Goal: Task Accomplishment & Management: Manage account settings

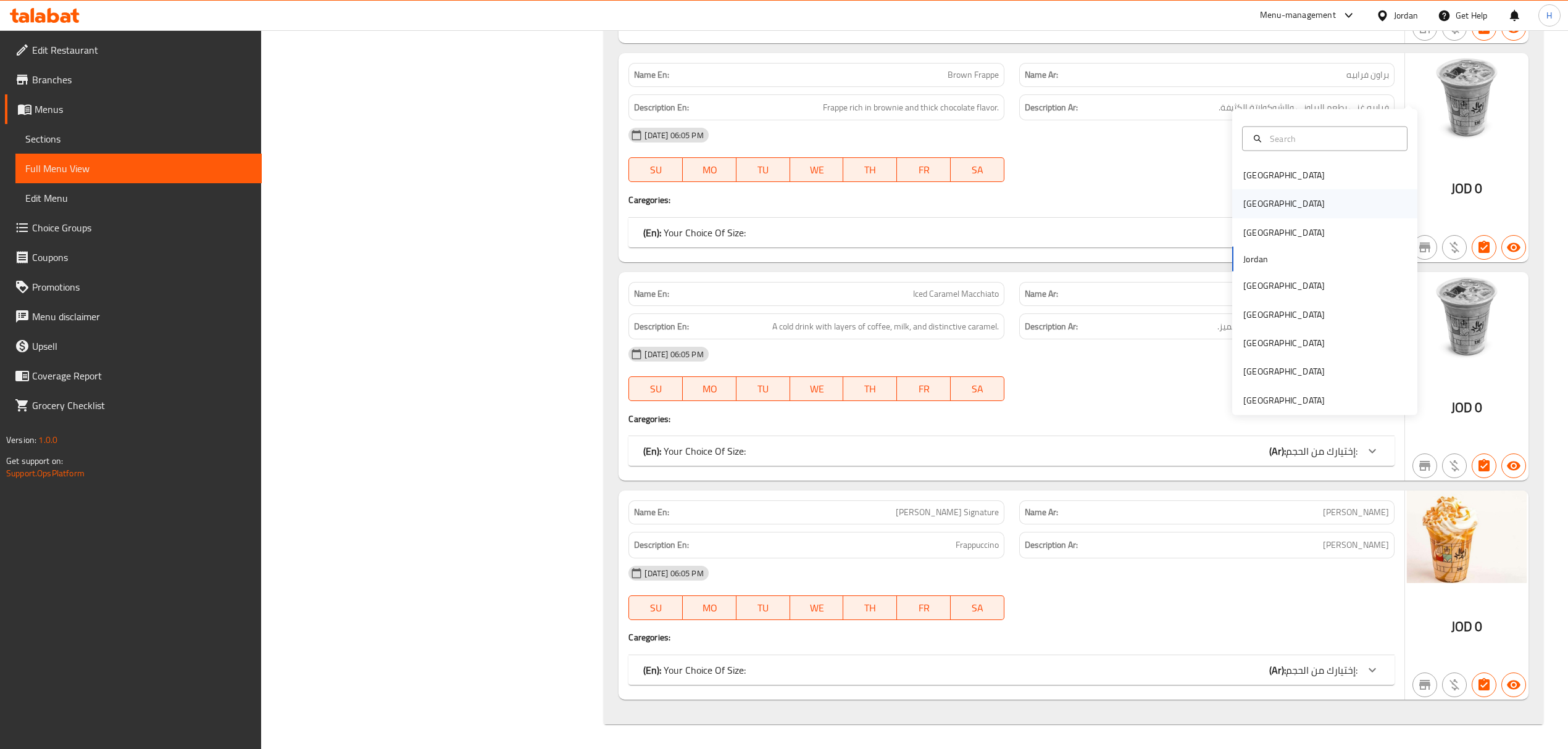
scroll to position [31288, 0]
click at [1300, 190] on div "[GEOGRAPHIC_DATA]" at bounding box center [1325, 203] width 185 height 28
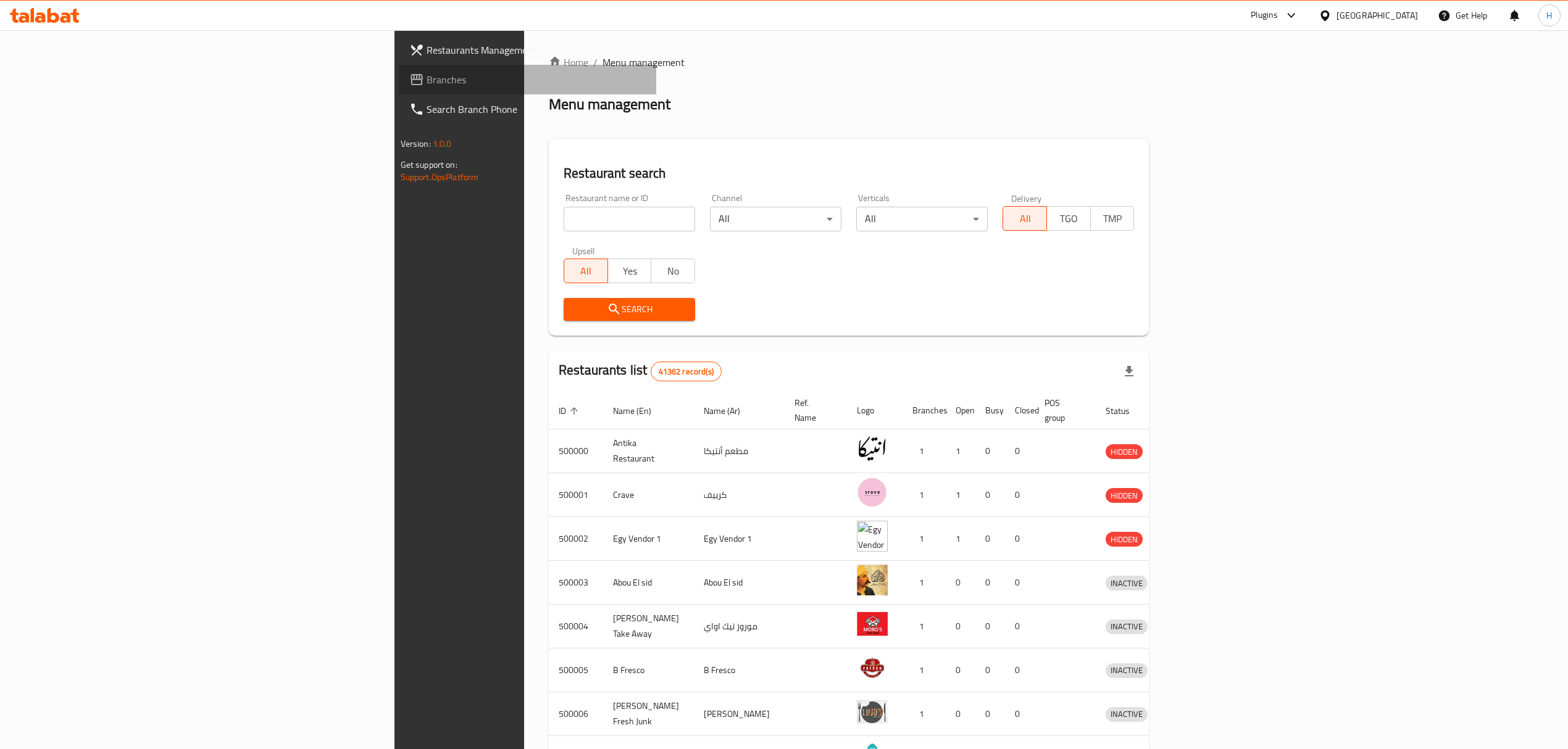
click at [426, 79] on span "Branches" at bounding box center [536, 80] width 220 height 15
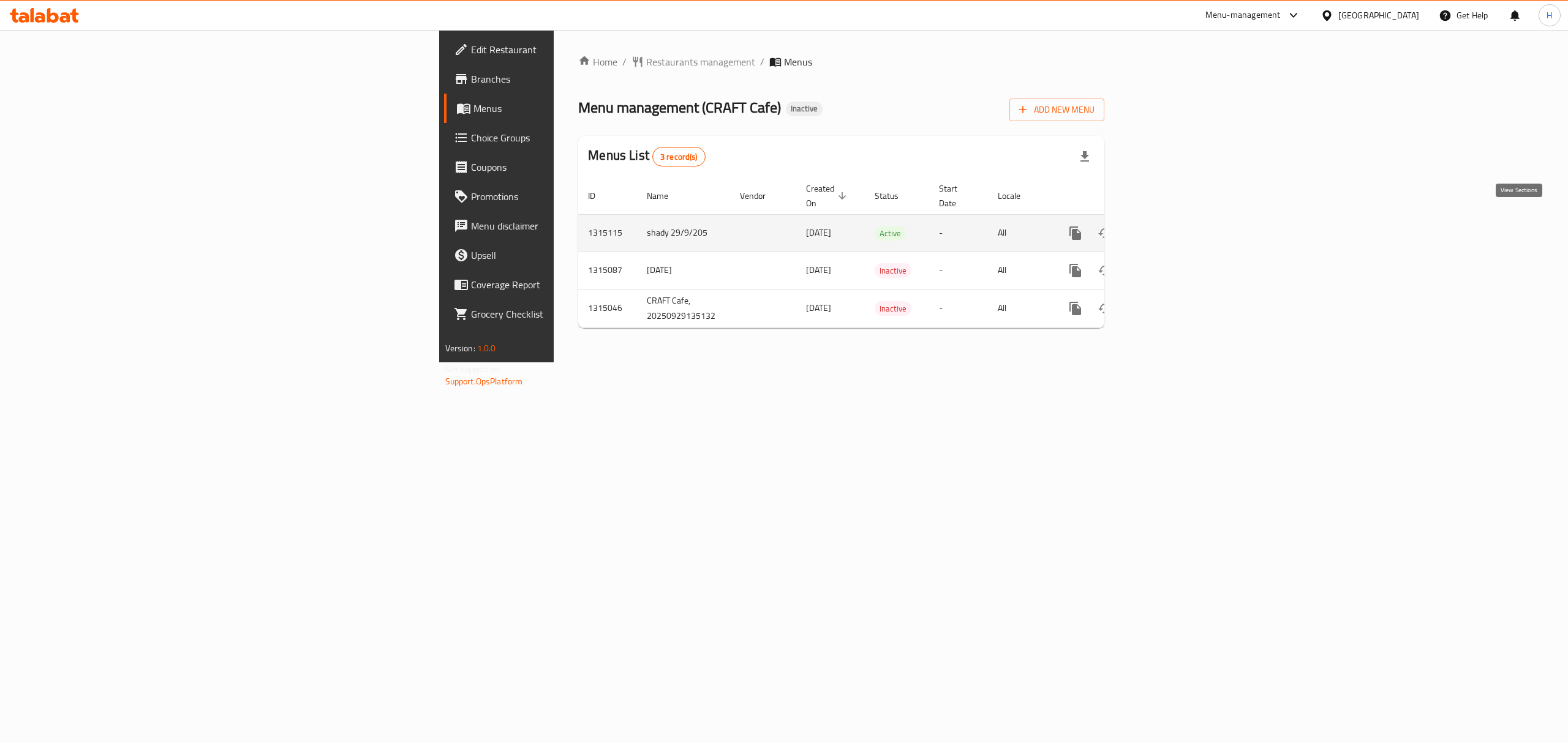
click at [1172, 226] on icon "enhanced table" at bounding box center [1164, 233] width 15 height 15
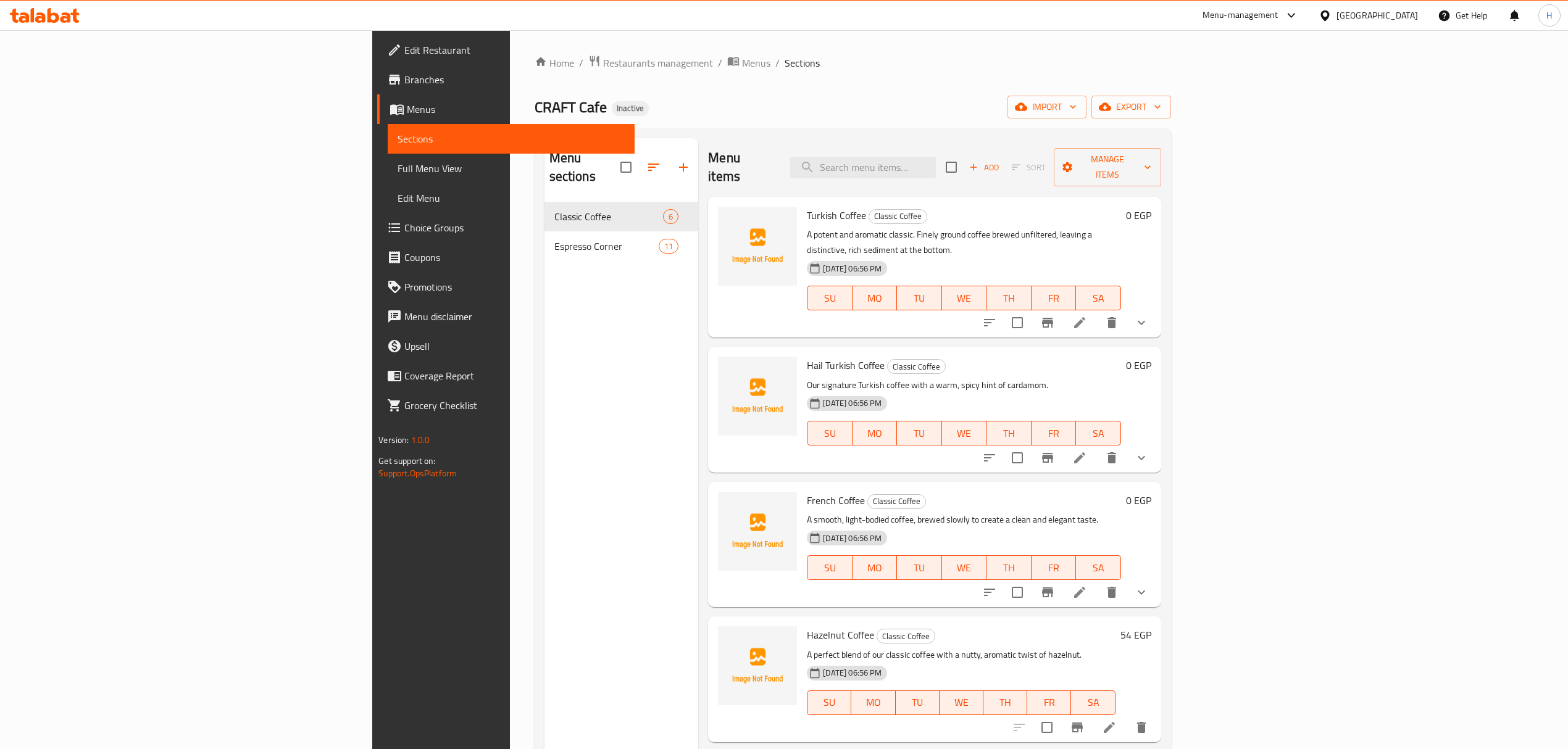
click at [398, 168] on span "Full Menu View" at bounding box center [511, 169] width 227 height 15
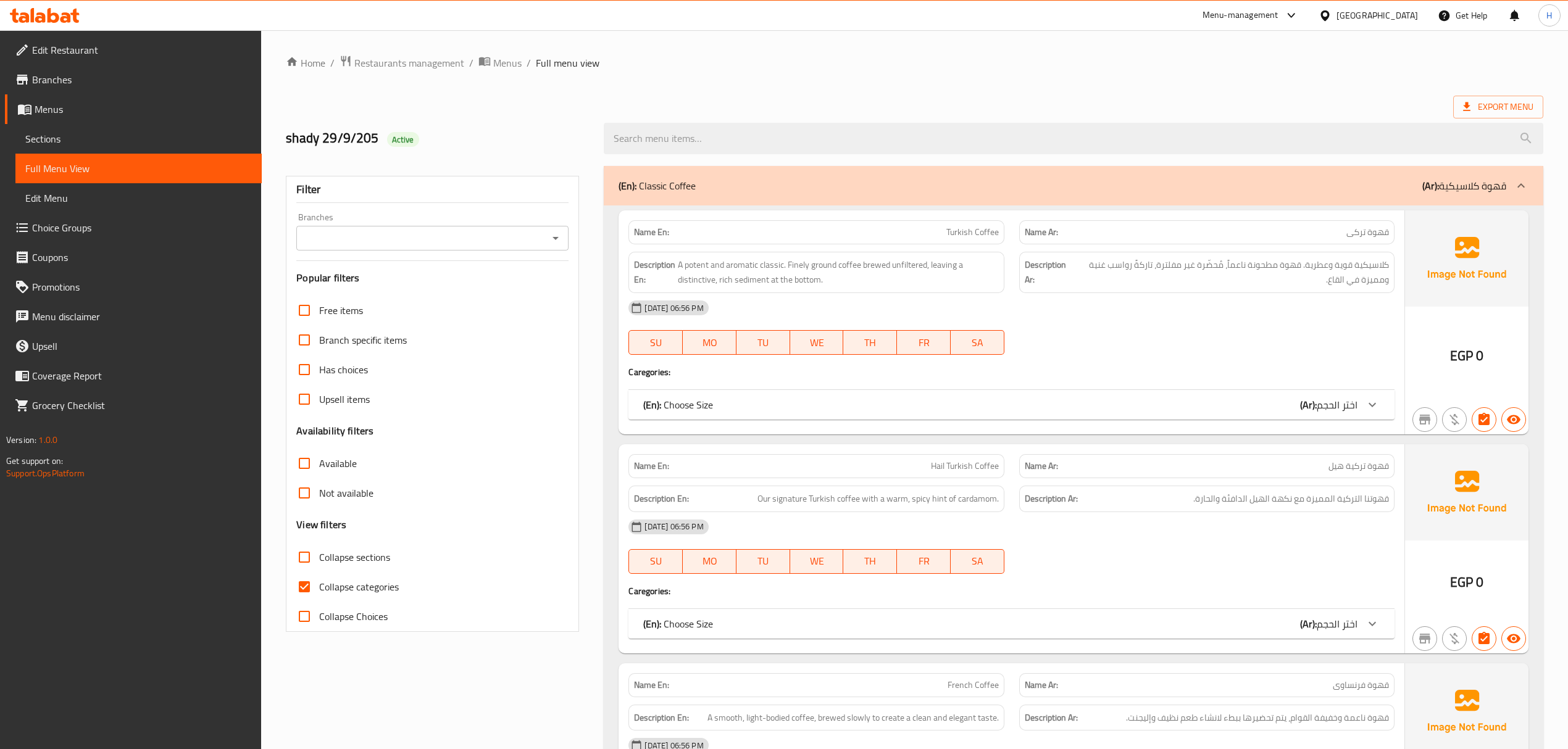
click at [47, 127] on link "Sections" at bounding box center [139, 139] width 247 height 29
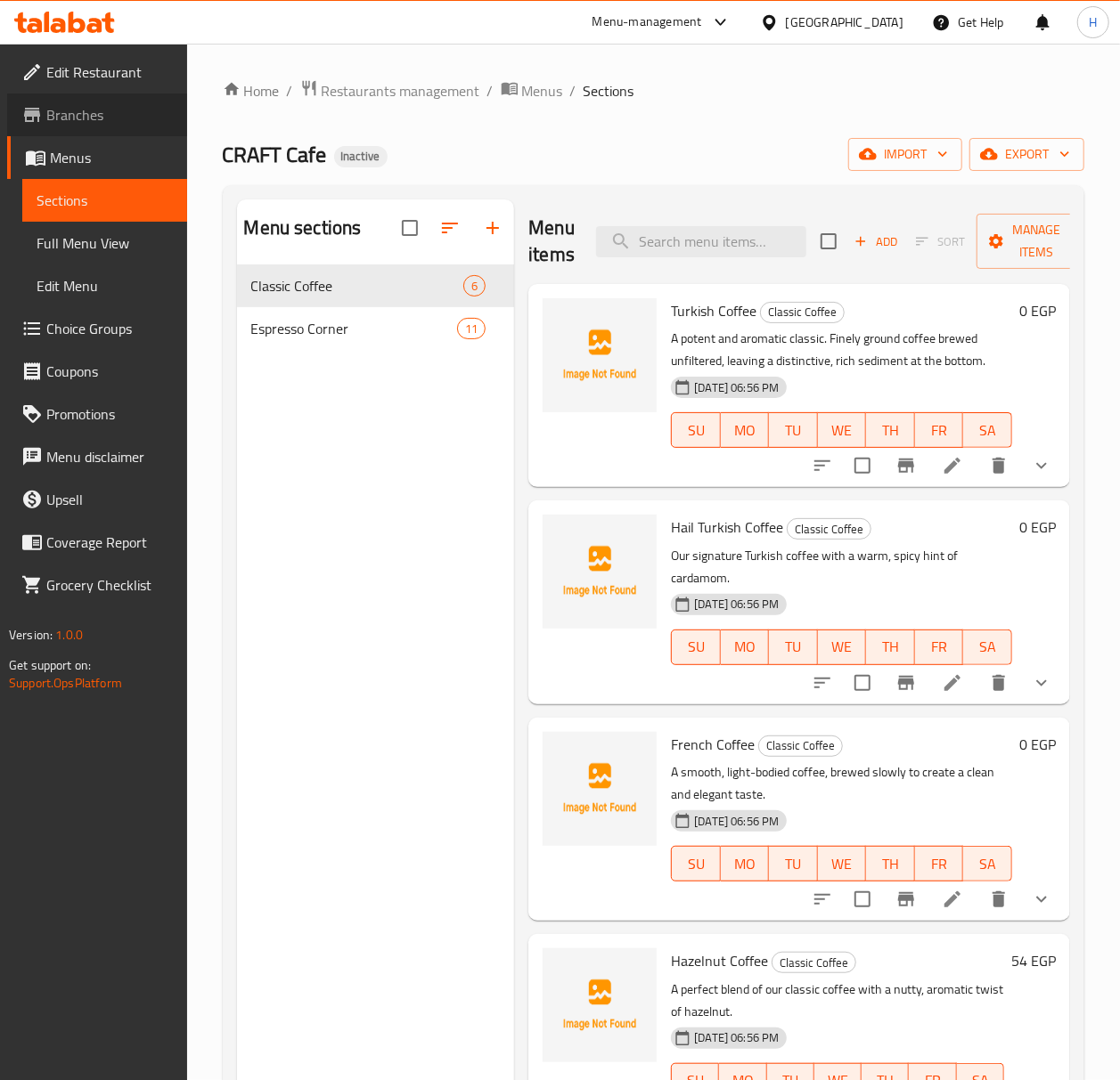
click at [86, 104] on span "Branches" at bounding box center [109, 115] width 126 height 22
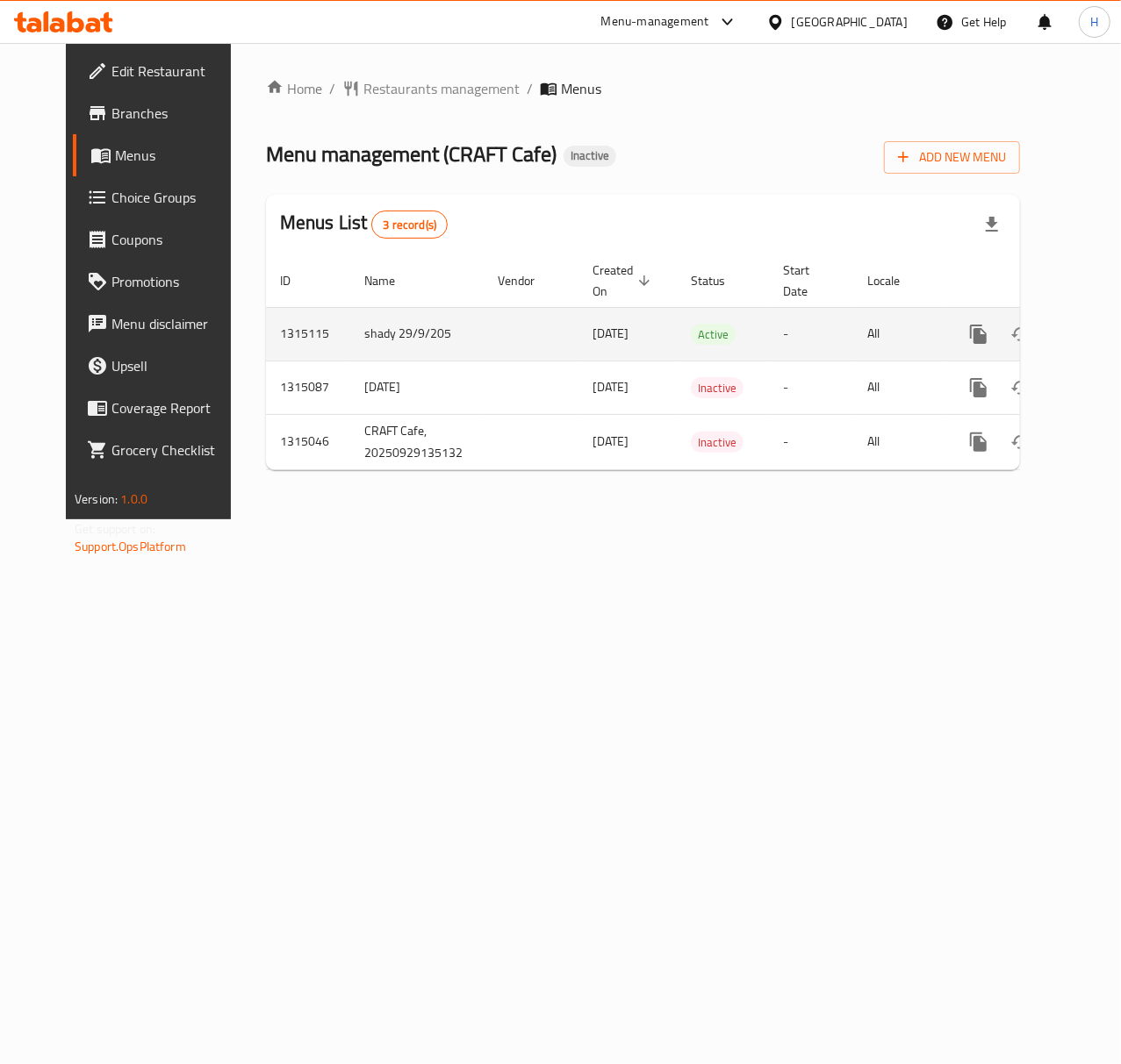
click at [1094, 328] on icon "enhanced table" at bounding box center [1105, 335] width 21 height 21
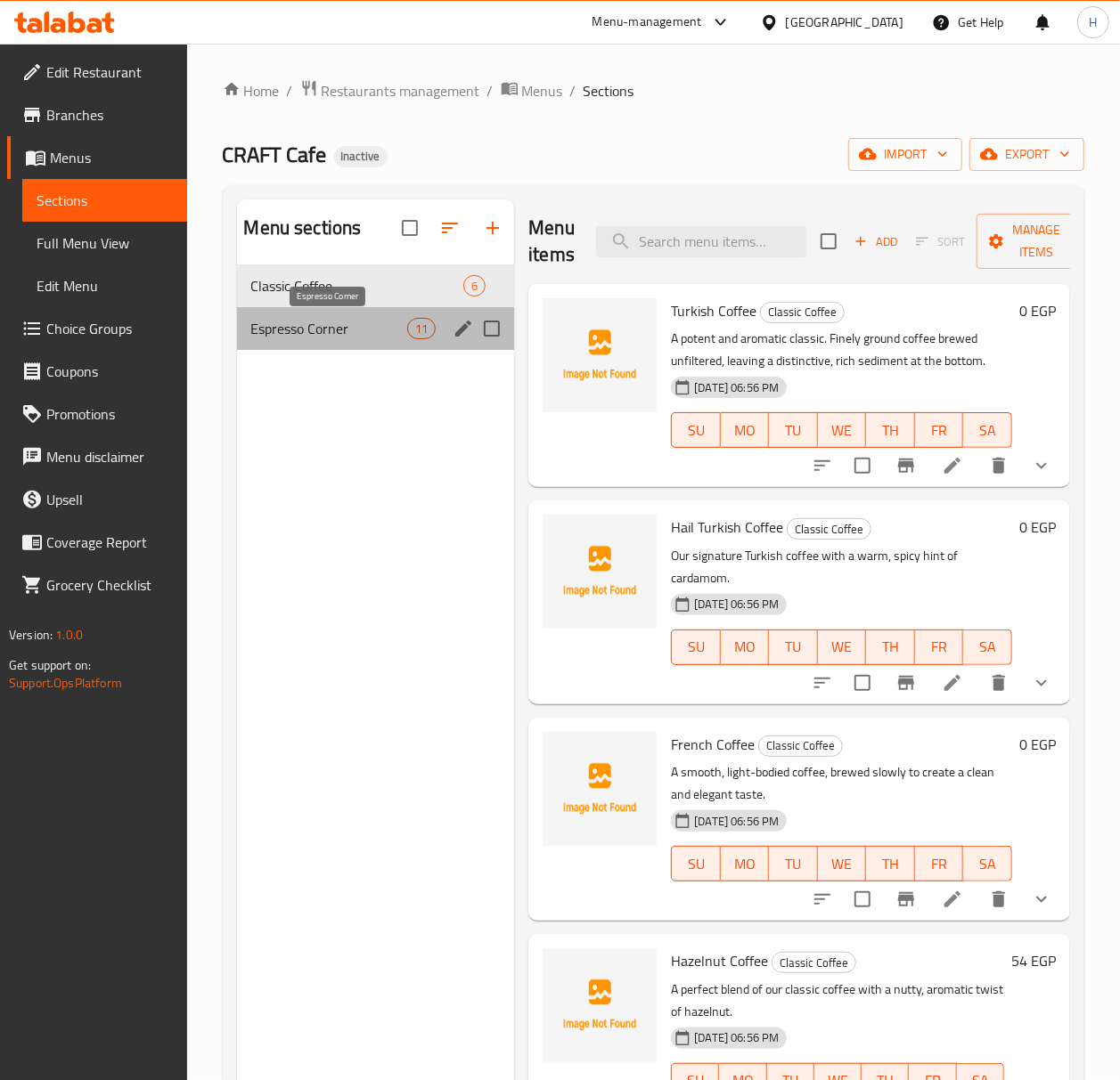
click at [337, 340] on span "Espresso Corner" at bounding box center [330, 329] width 157 height 22
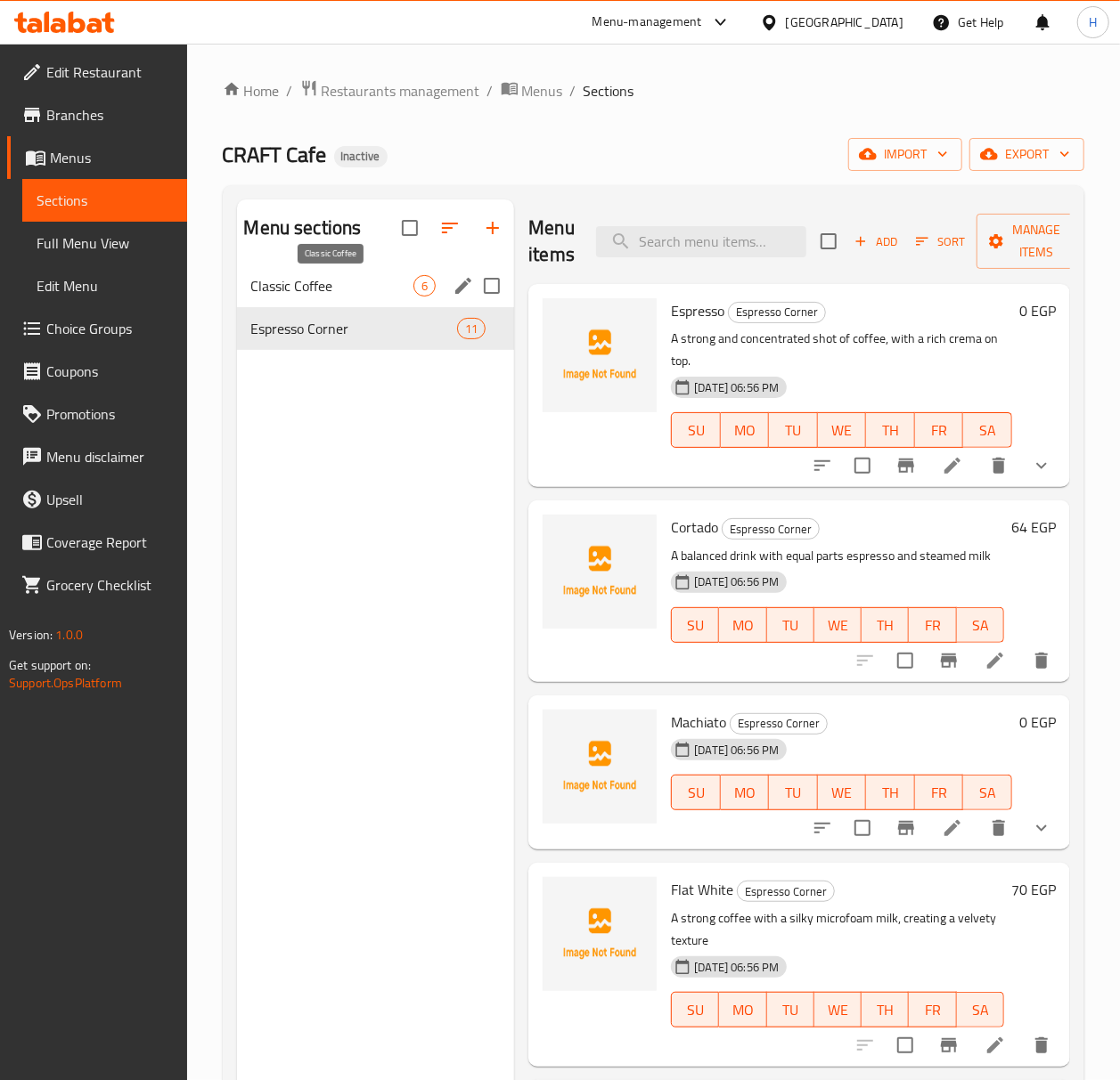
click at [347, 294] on span "Classic Coffee" at bounding box center [332, 286] width 163 height 22
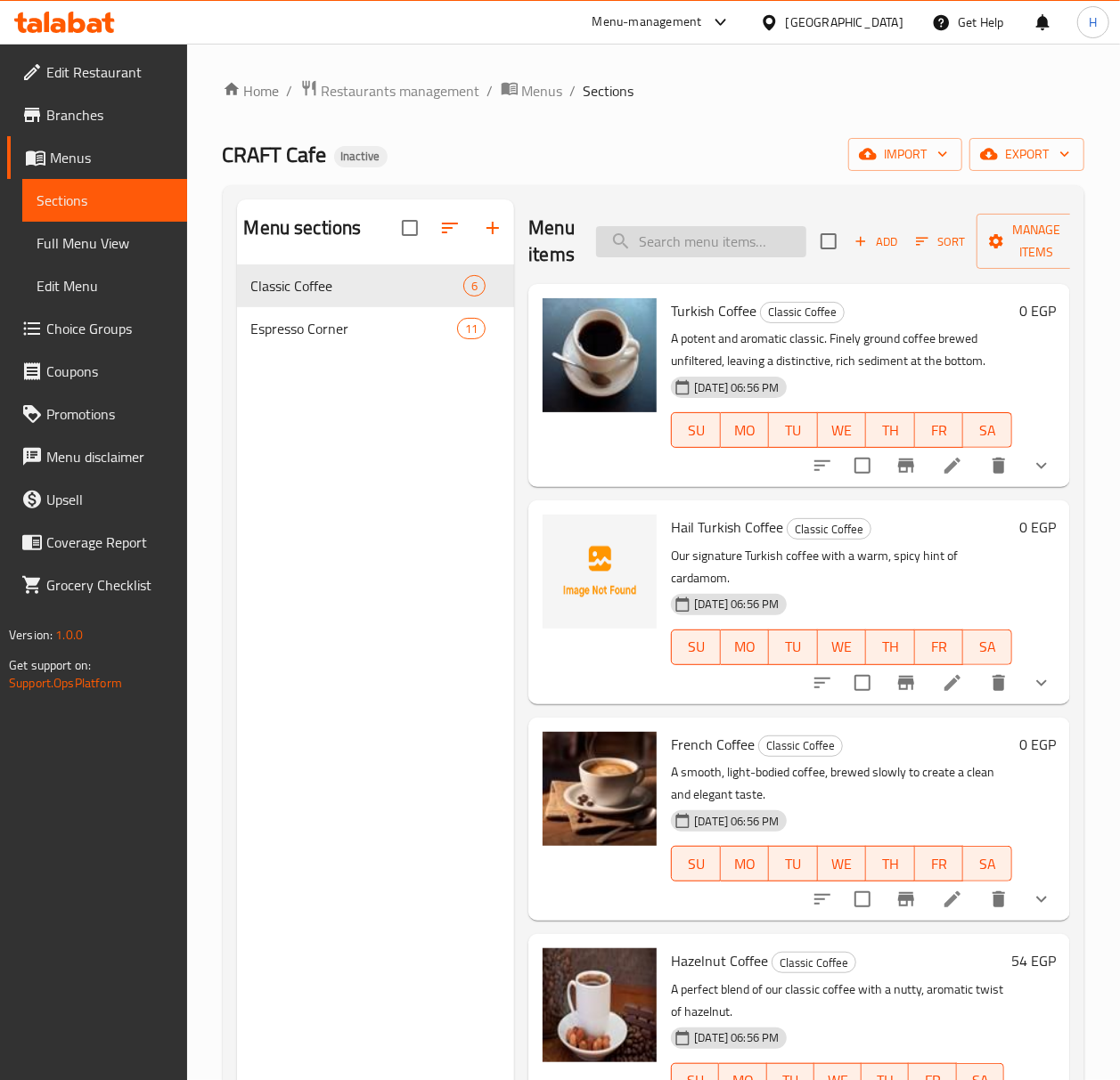
click at [669, 239] on input "search" at bounding box center [701, 241] width 210 height 32
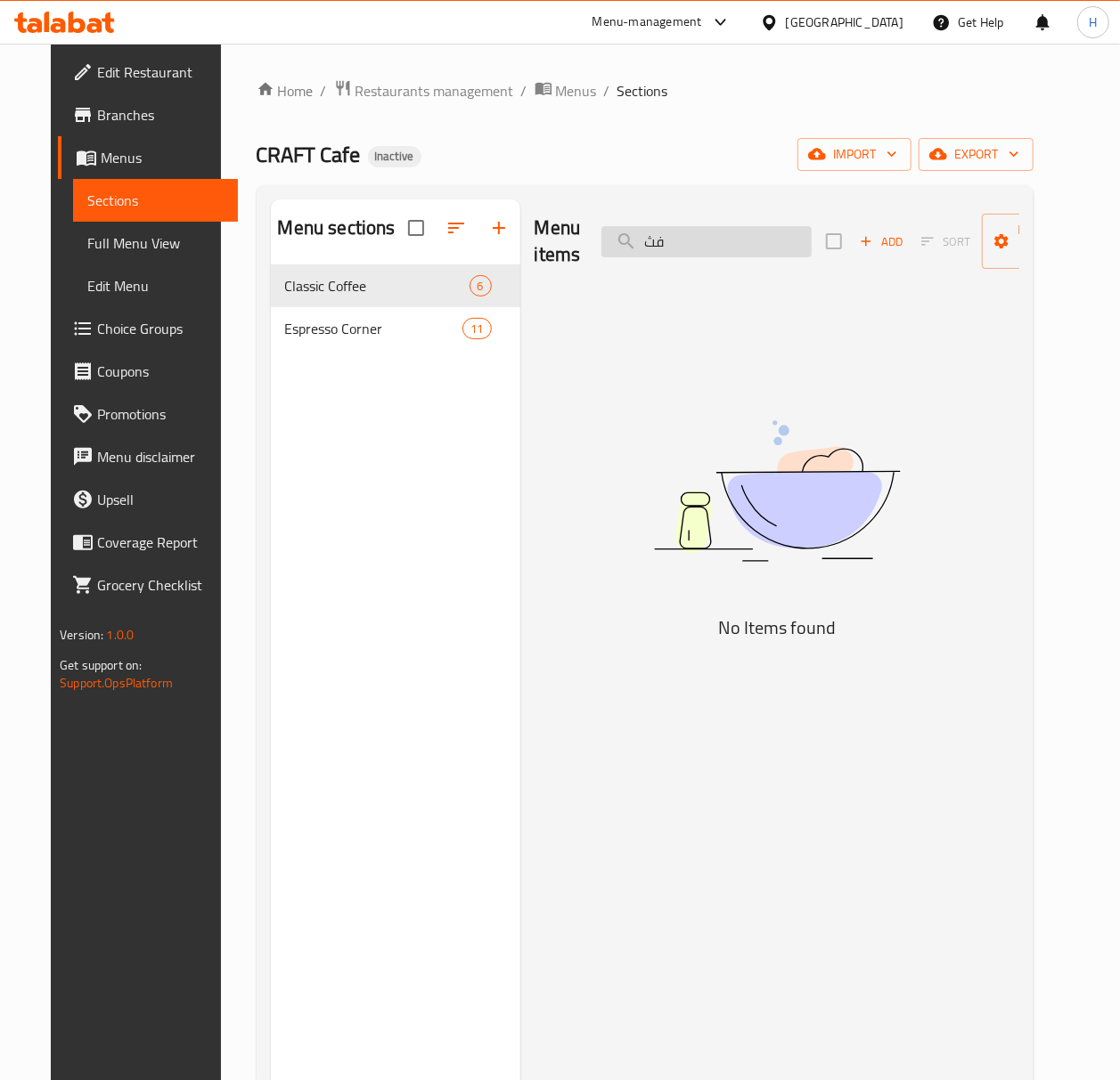
type input "ف"
type input "ش"
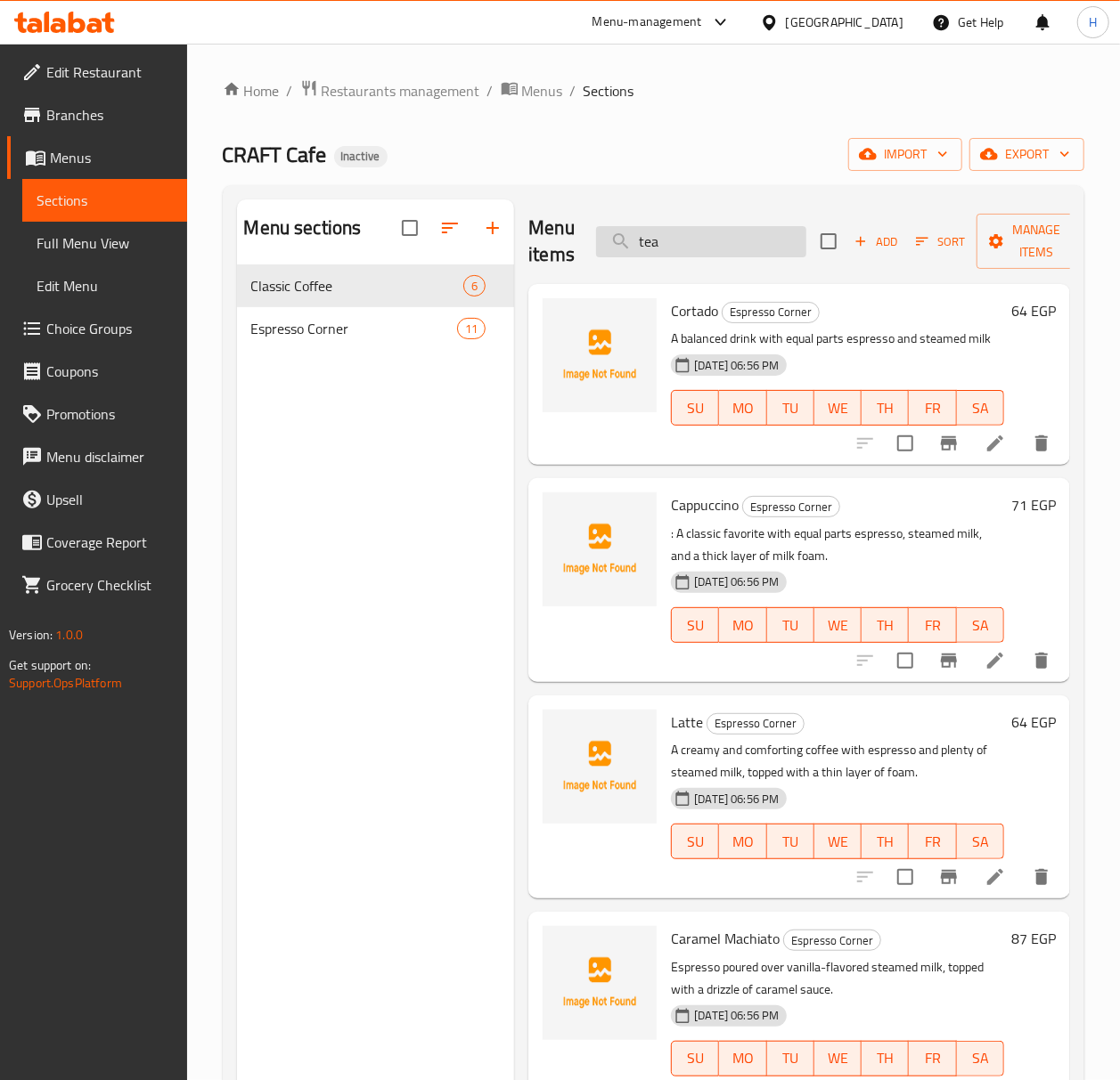
click at [664, 250] on input "tea" at bounding box center [701, 241] width 210 height 32
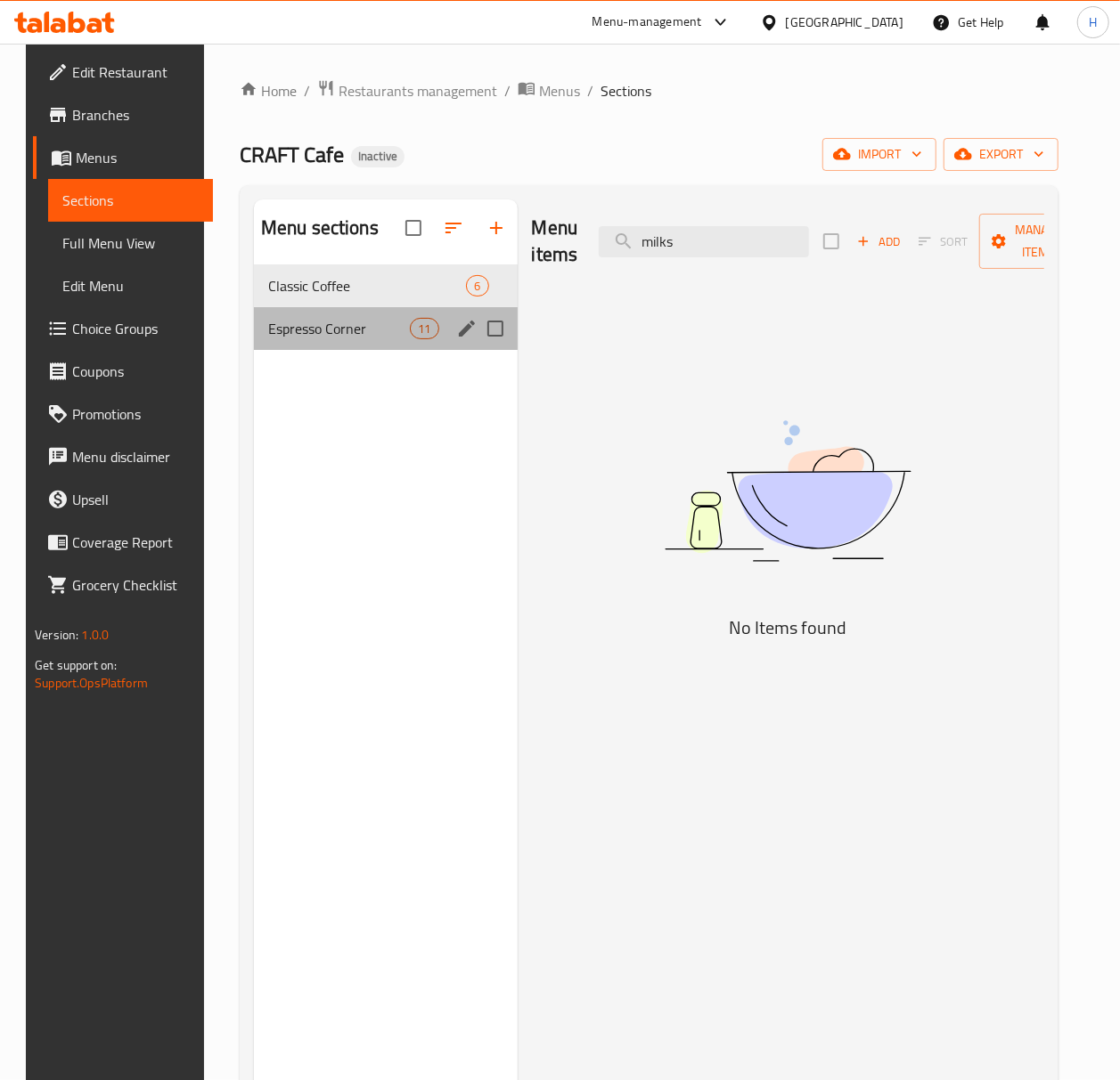
click at [386, 314] on div "Espresso Corner 11" at bounding box center [386, 328] width 264 height 42
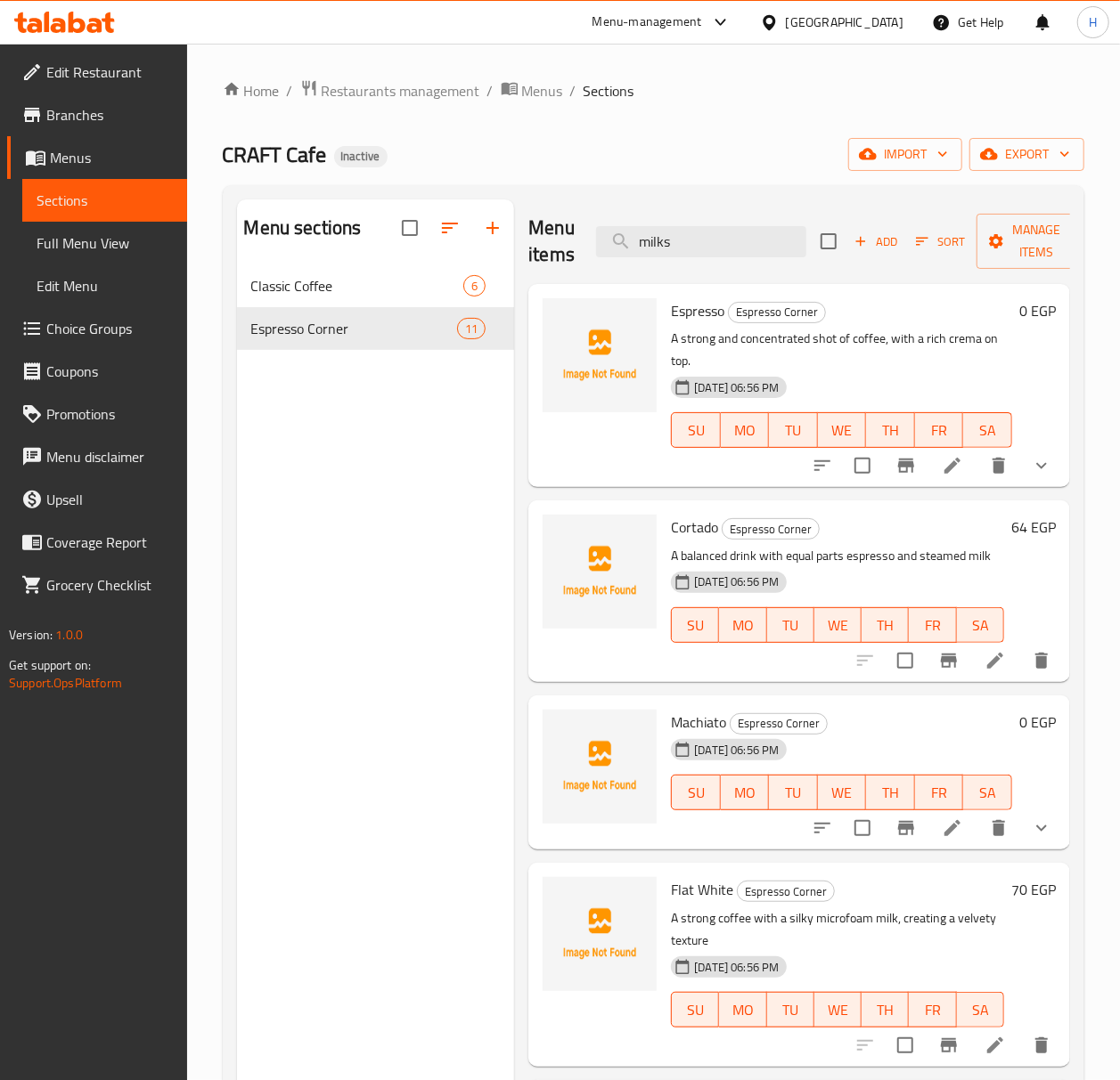
click at [703, 319] on span "Espresso" at bounding box center [697, 311] width 53 height 27
copy h6 "Espresso"
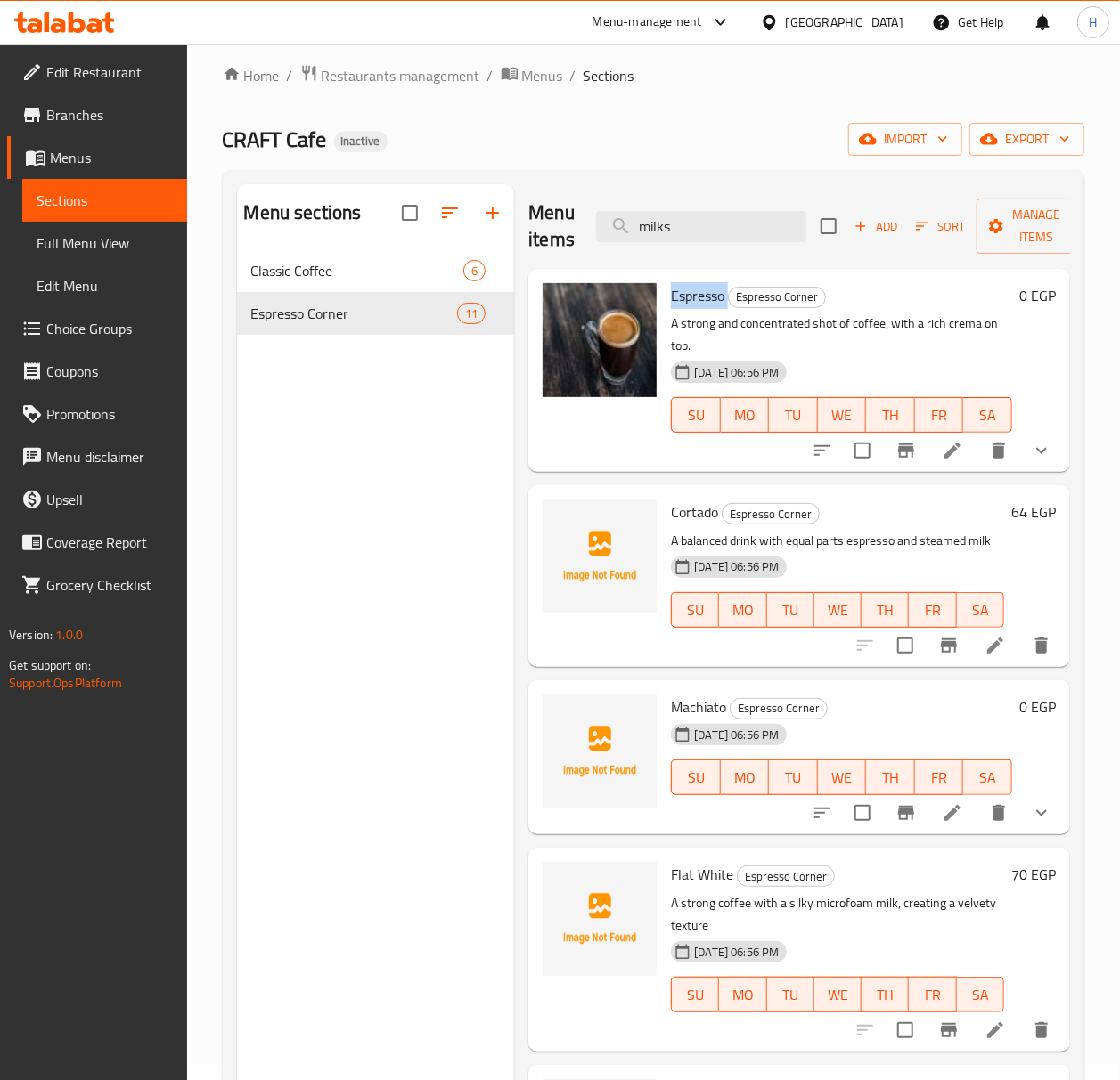
scroll to position [13, 0]
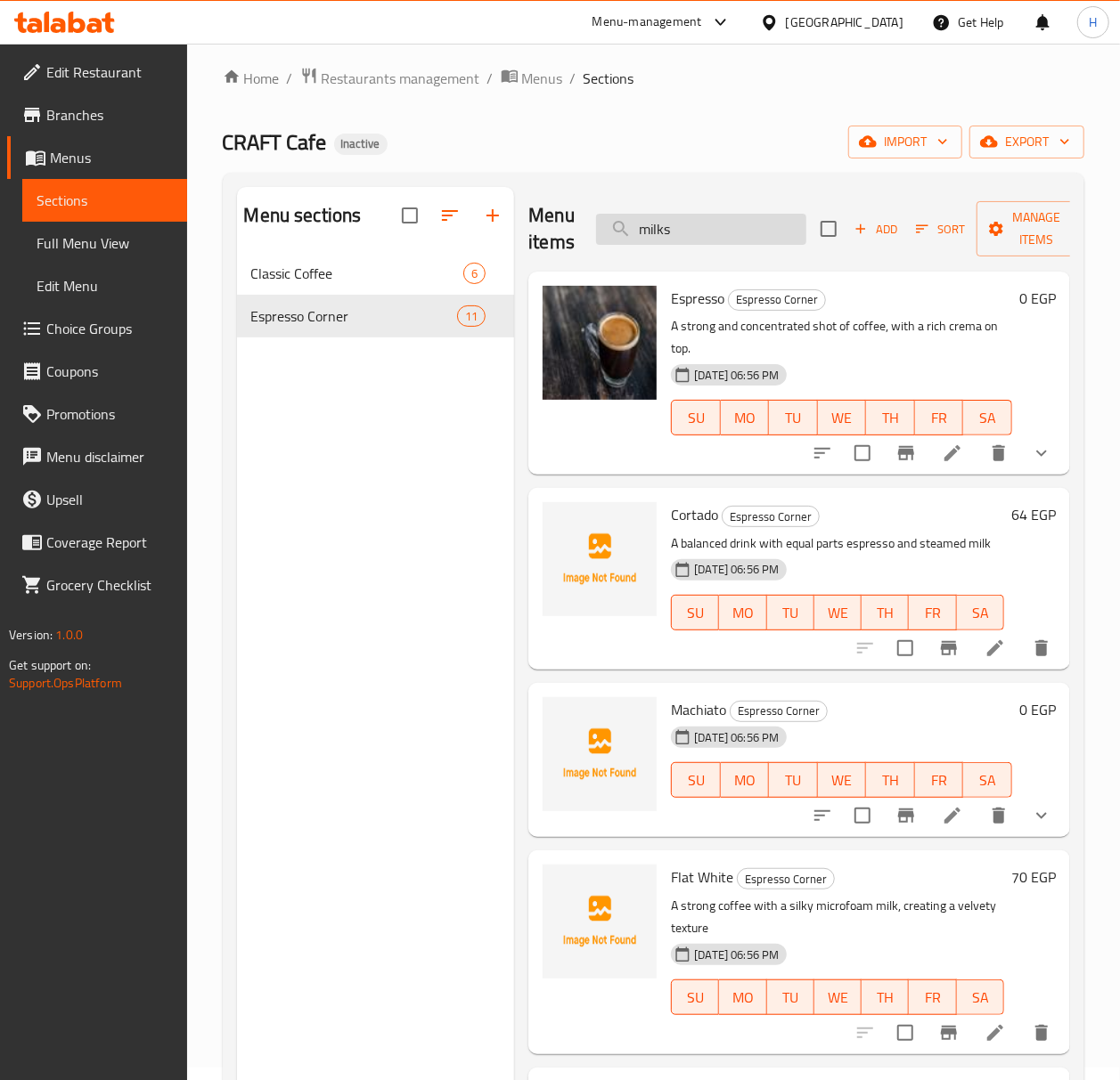
click at [674, 224] on input "milks" at bounding box center [701, 229] width 210 height 32
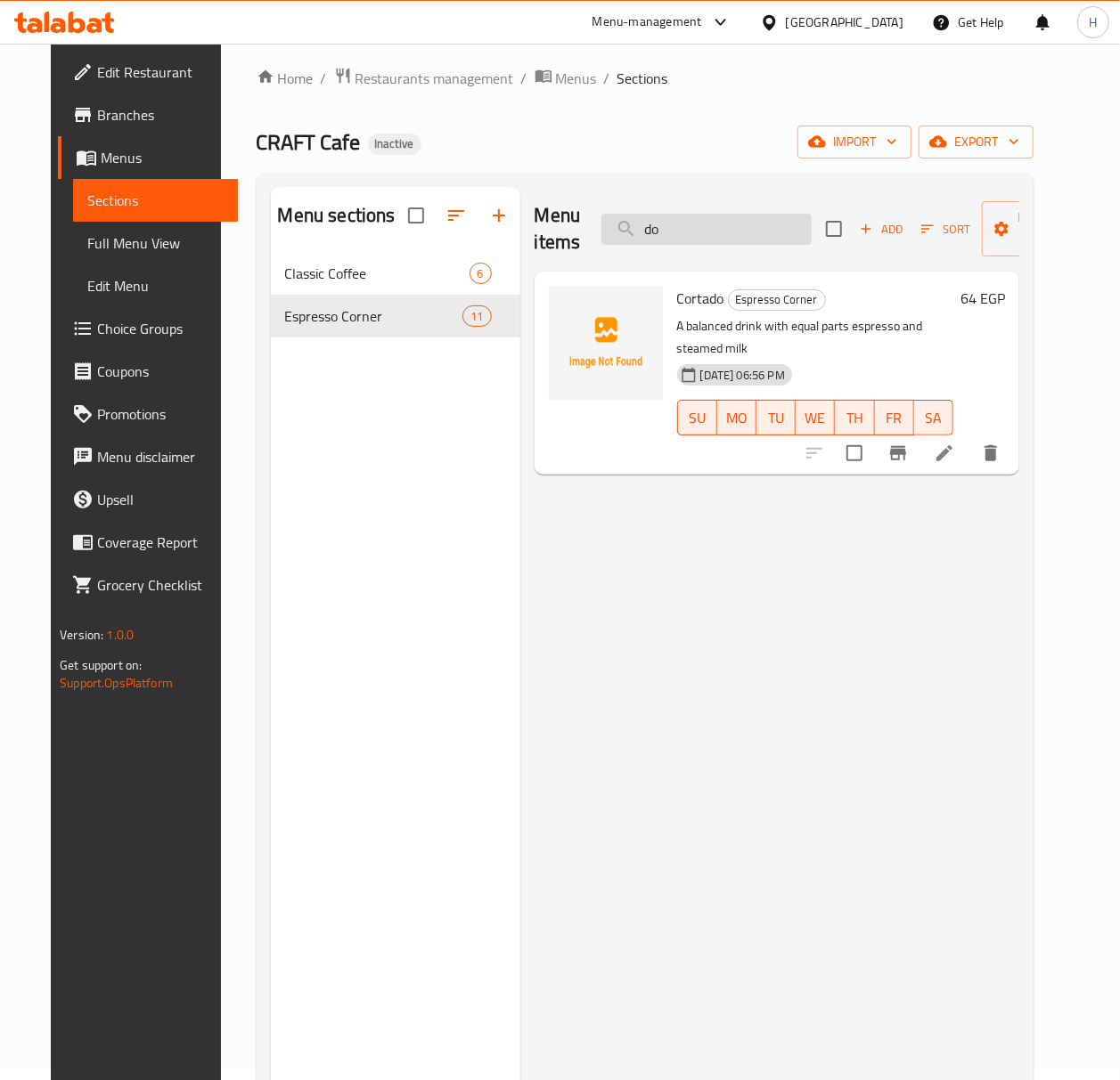
click at [650, 237] on input "do" at bounding box center [706, 229] width 210 height 32
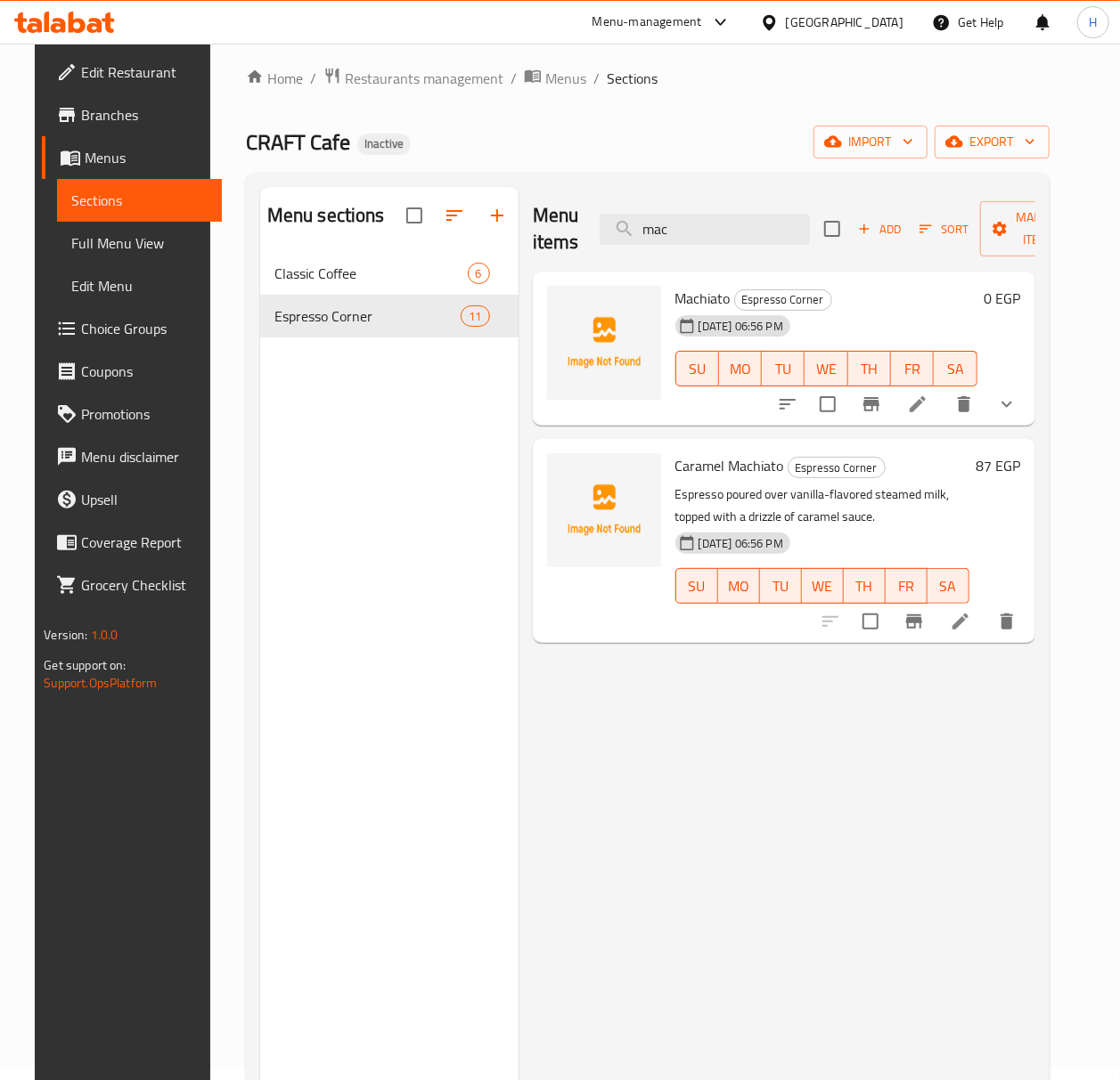
type input "mac"
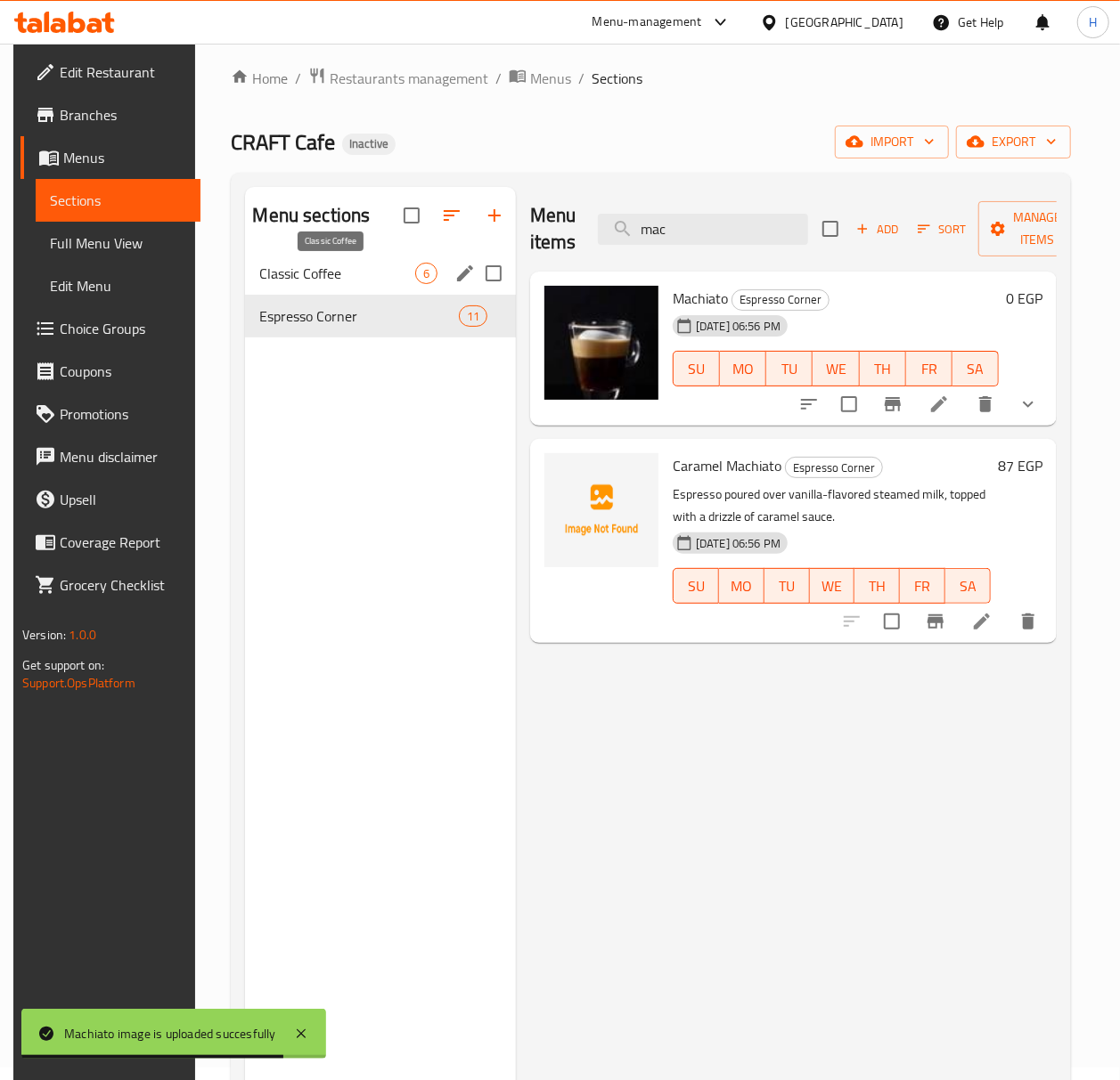
click at [351, 269] on span "Classic Coffee" at bounding box center [337, 274] width 155 height 22
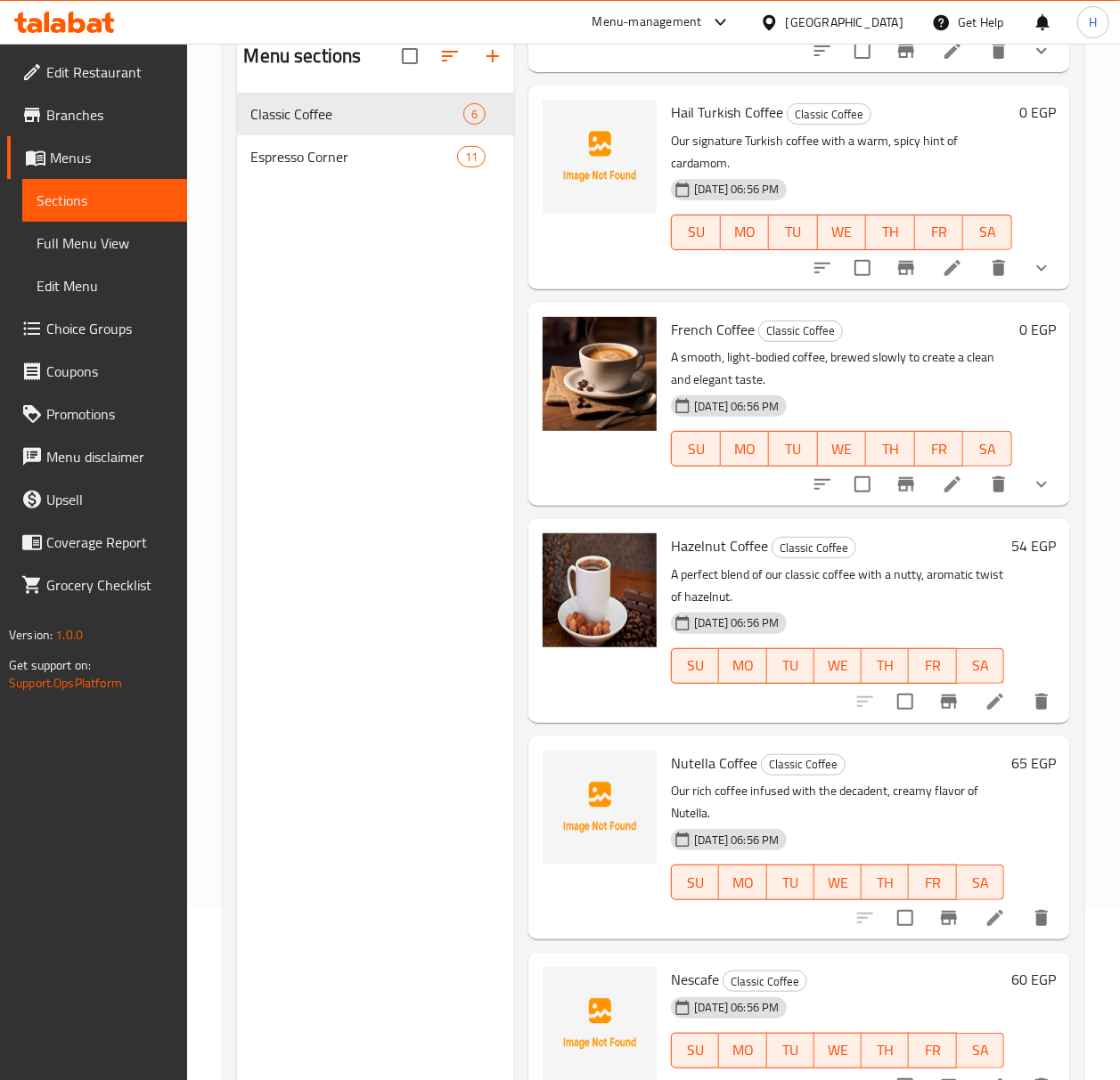
scroll to position [132, 0]
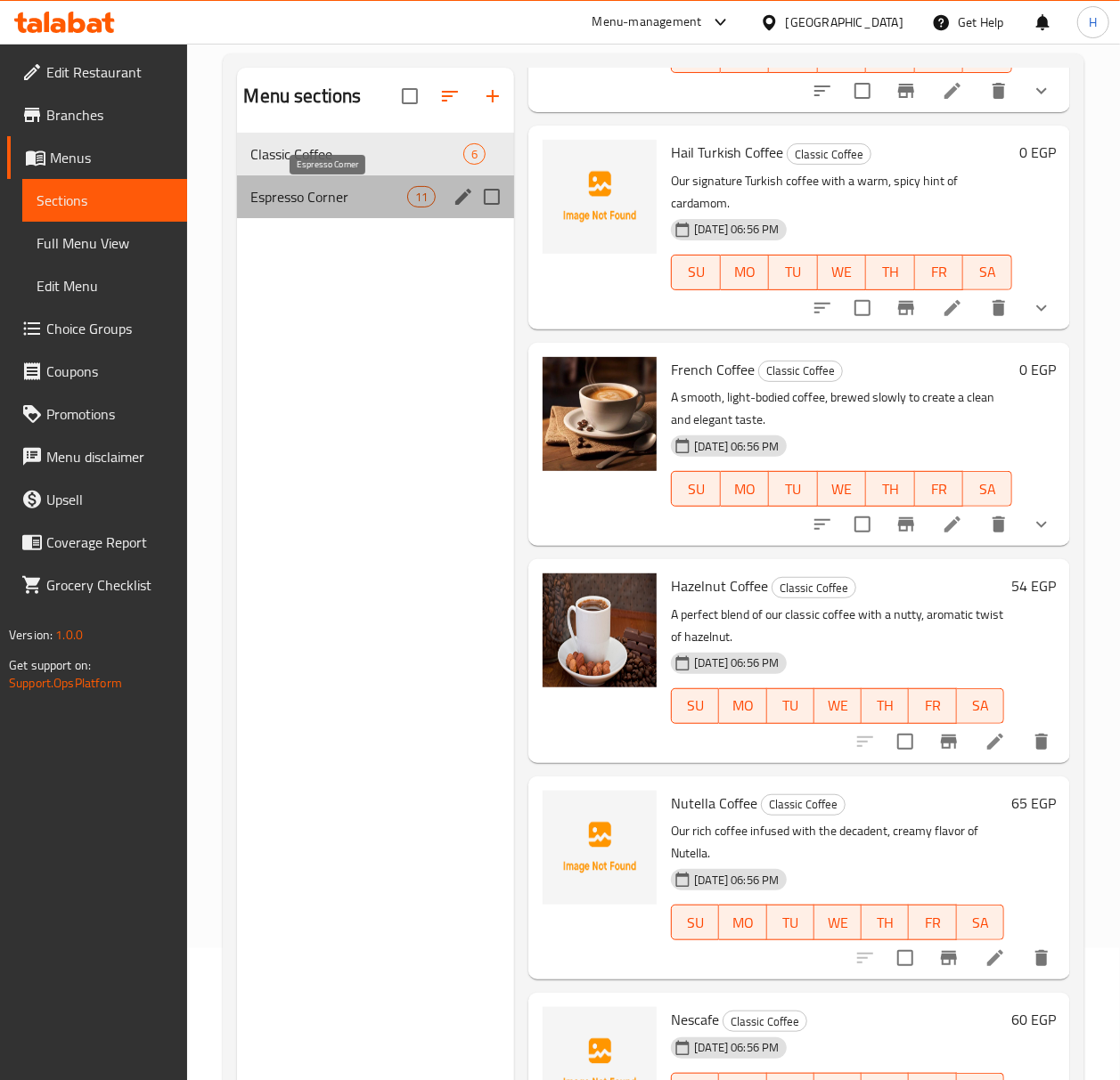
click at [310, 197] on span "Espresso Corner" at bounding box center [330, 197] width 157 height 22
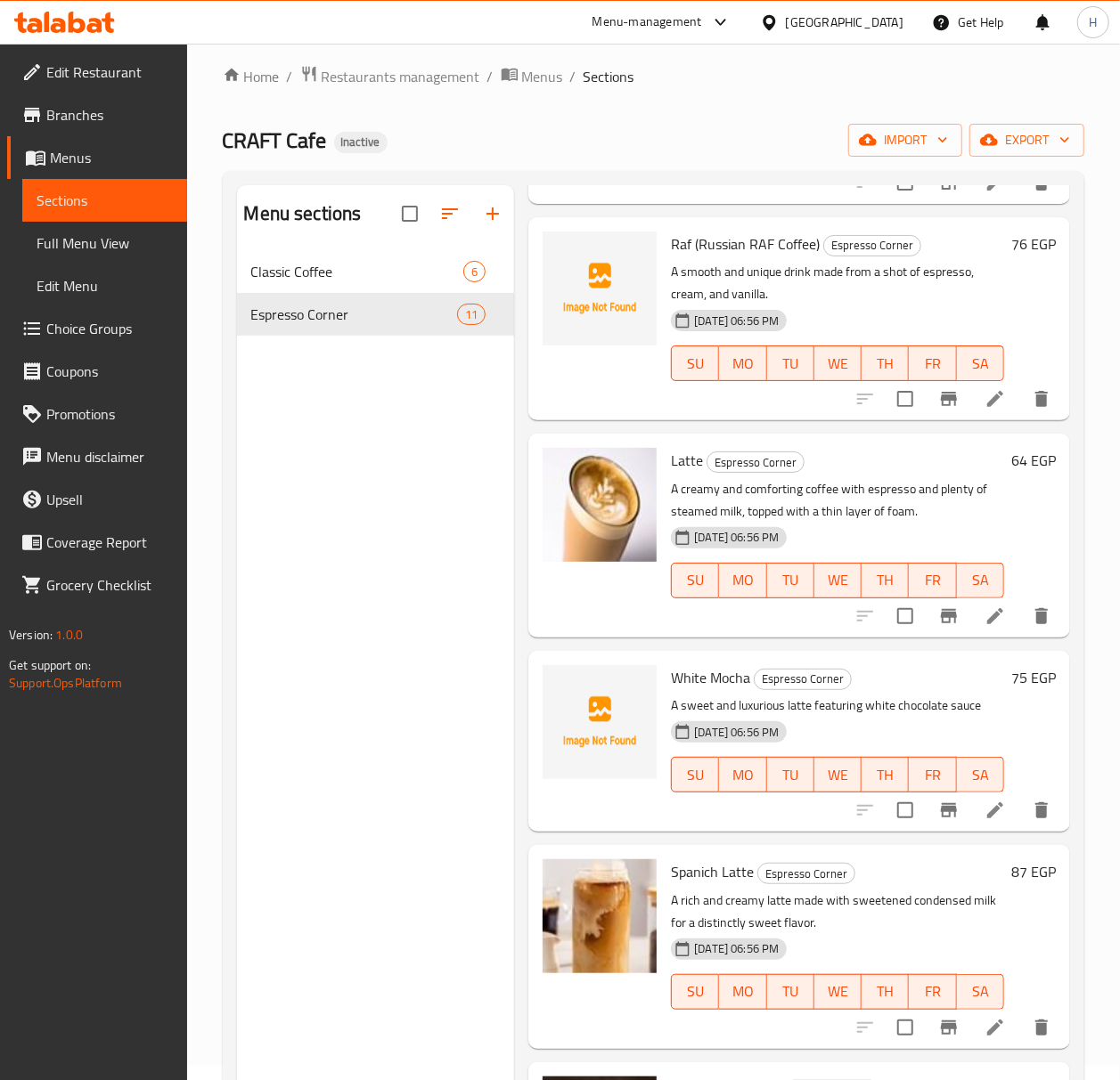
scroll to position [13, 0]
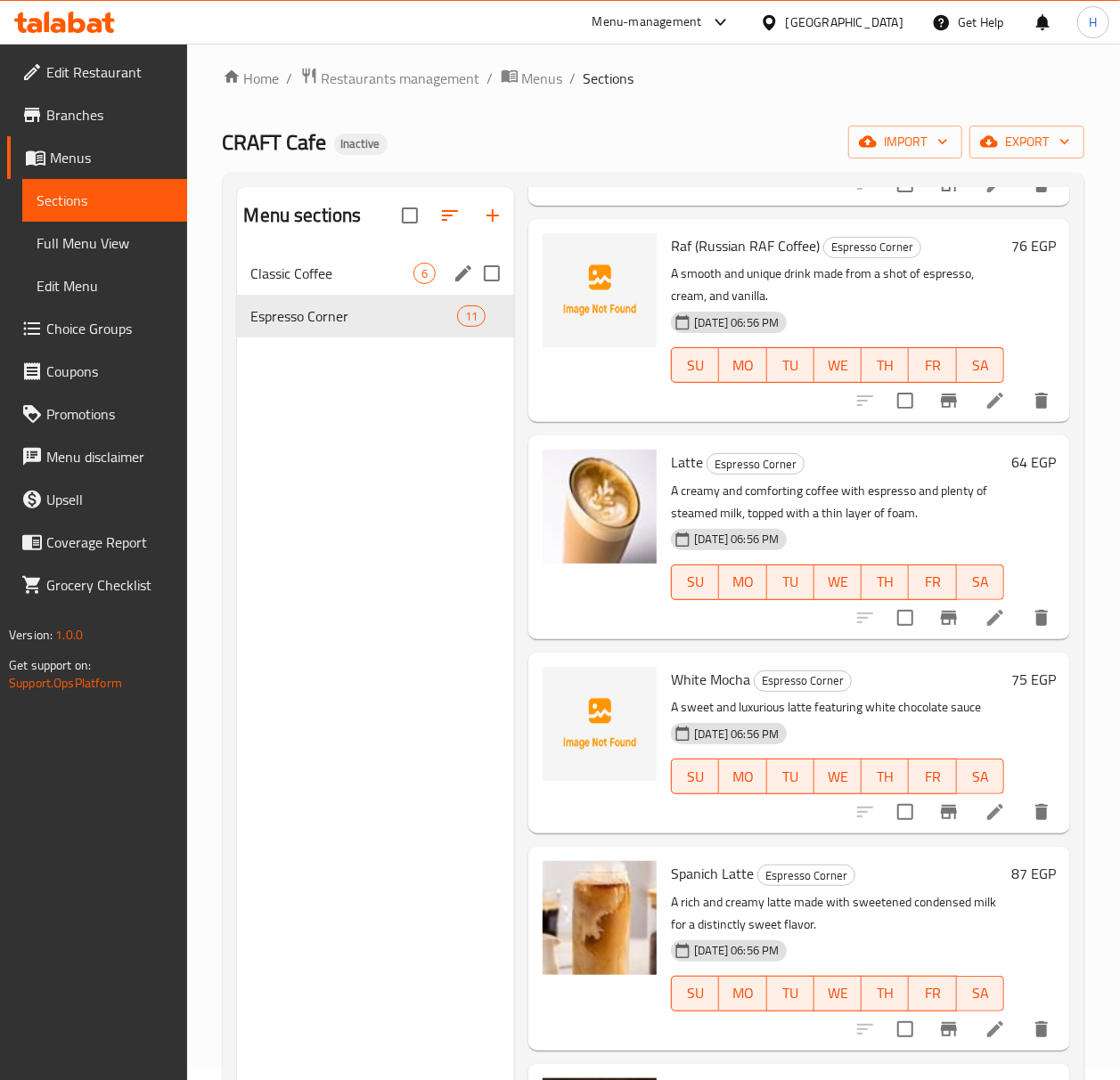
click at [446, 252] on div "Classic Coffee 6" at bounding box center [376, 273] width 278 height 42
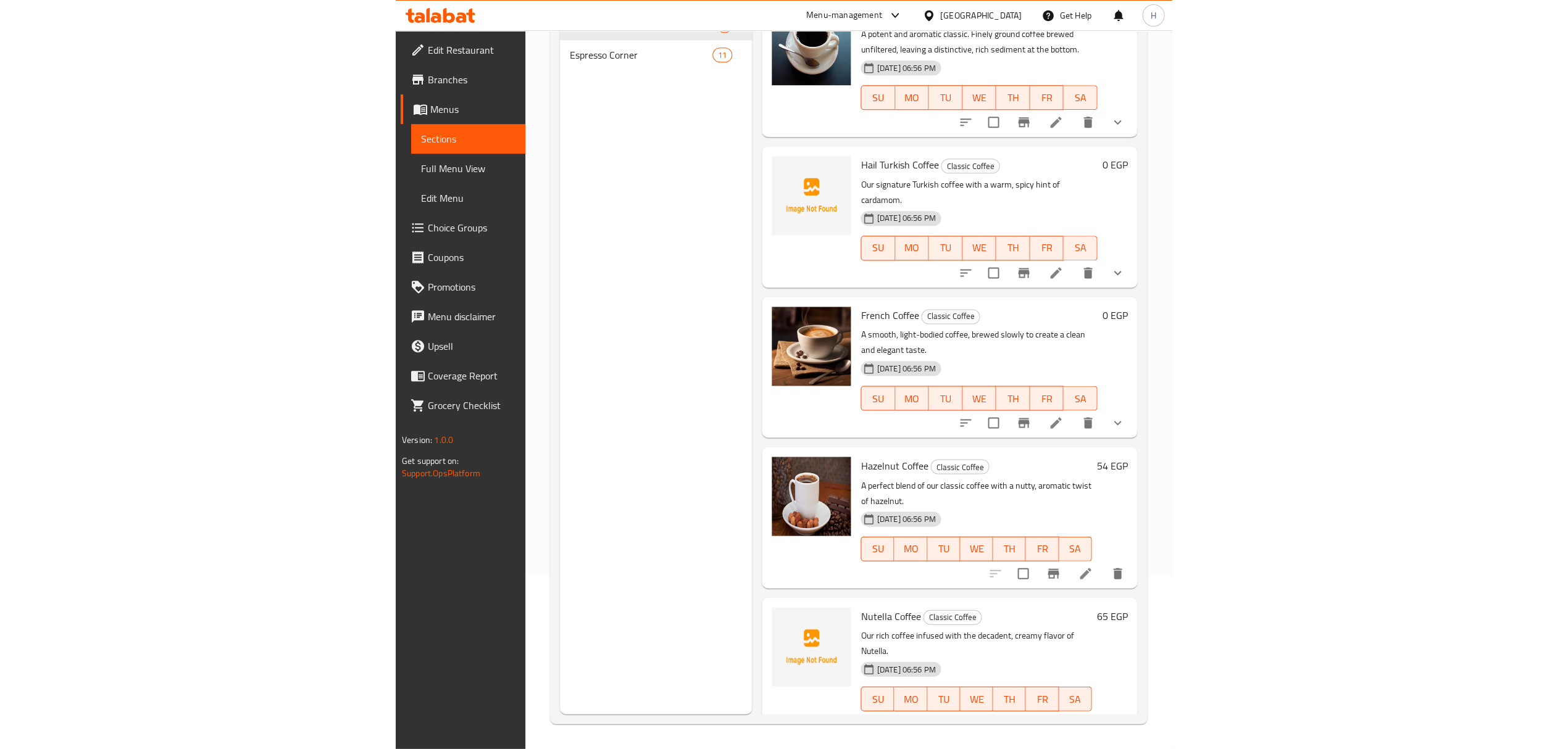
scroll to position [16, 0]
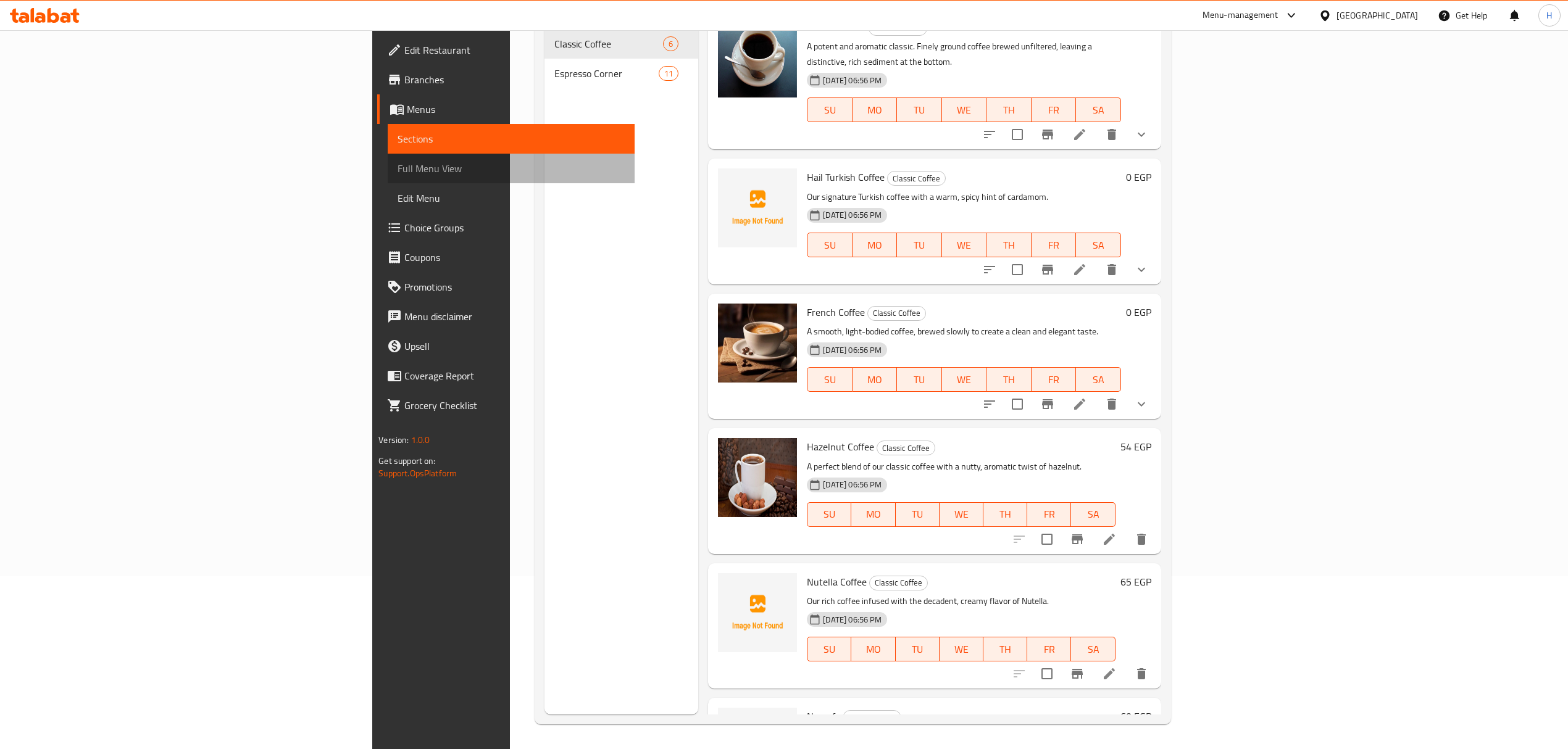
click at [388, 158] on link "Full Menu View" at bounding box center [511, 168] width 247 height 29
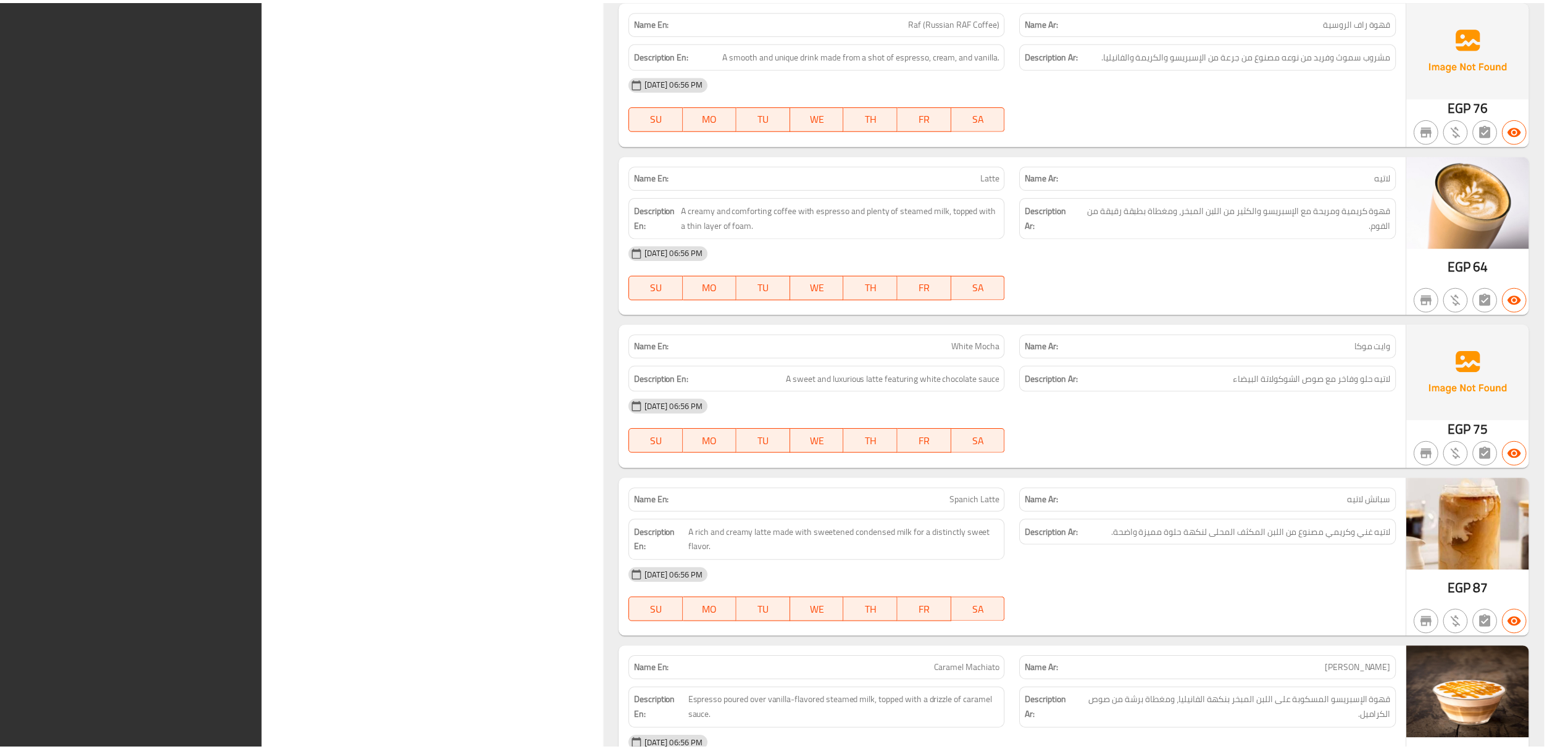
scroll to position [2618, 0]
